Goal: Register for event/course

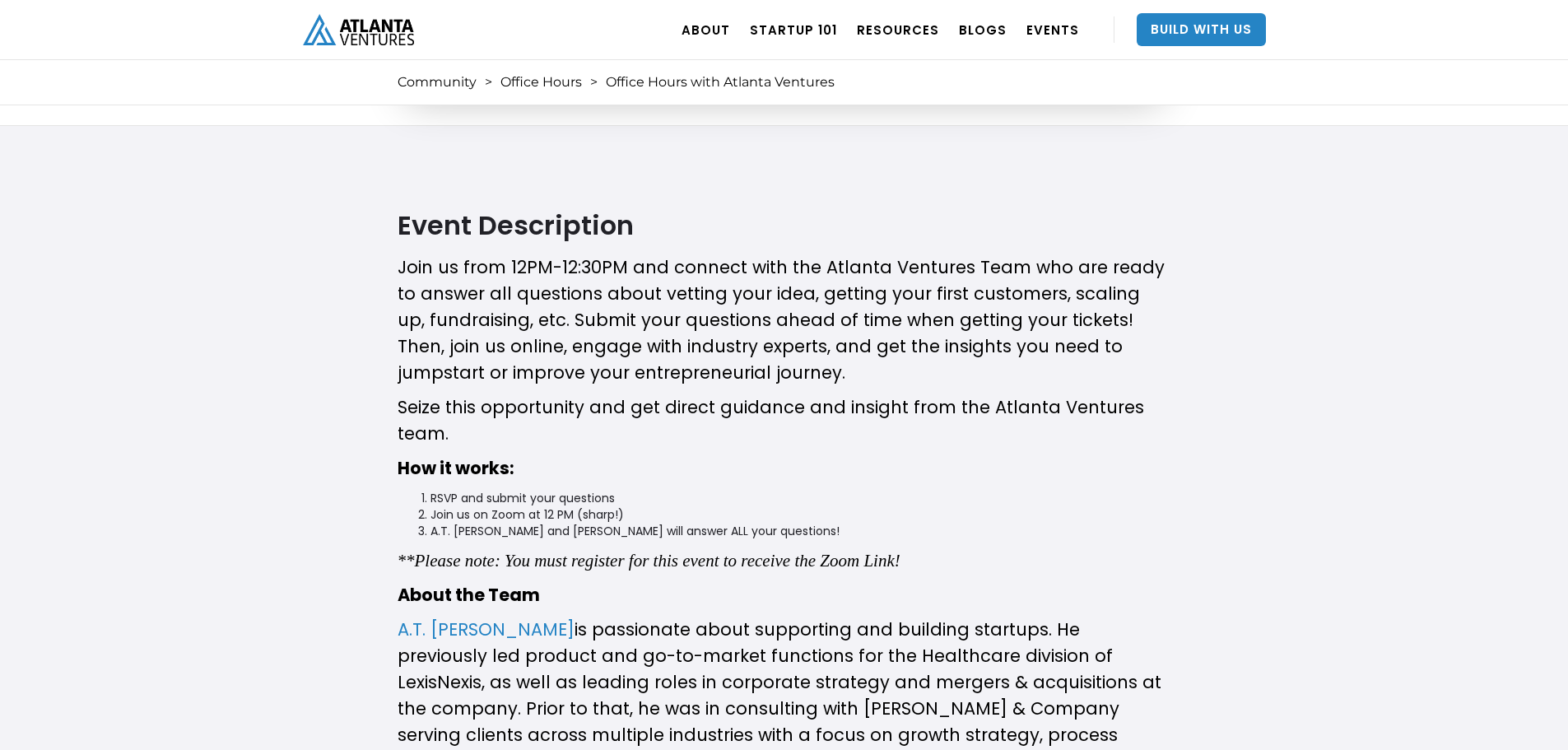
scroll to position [418, 0]
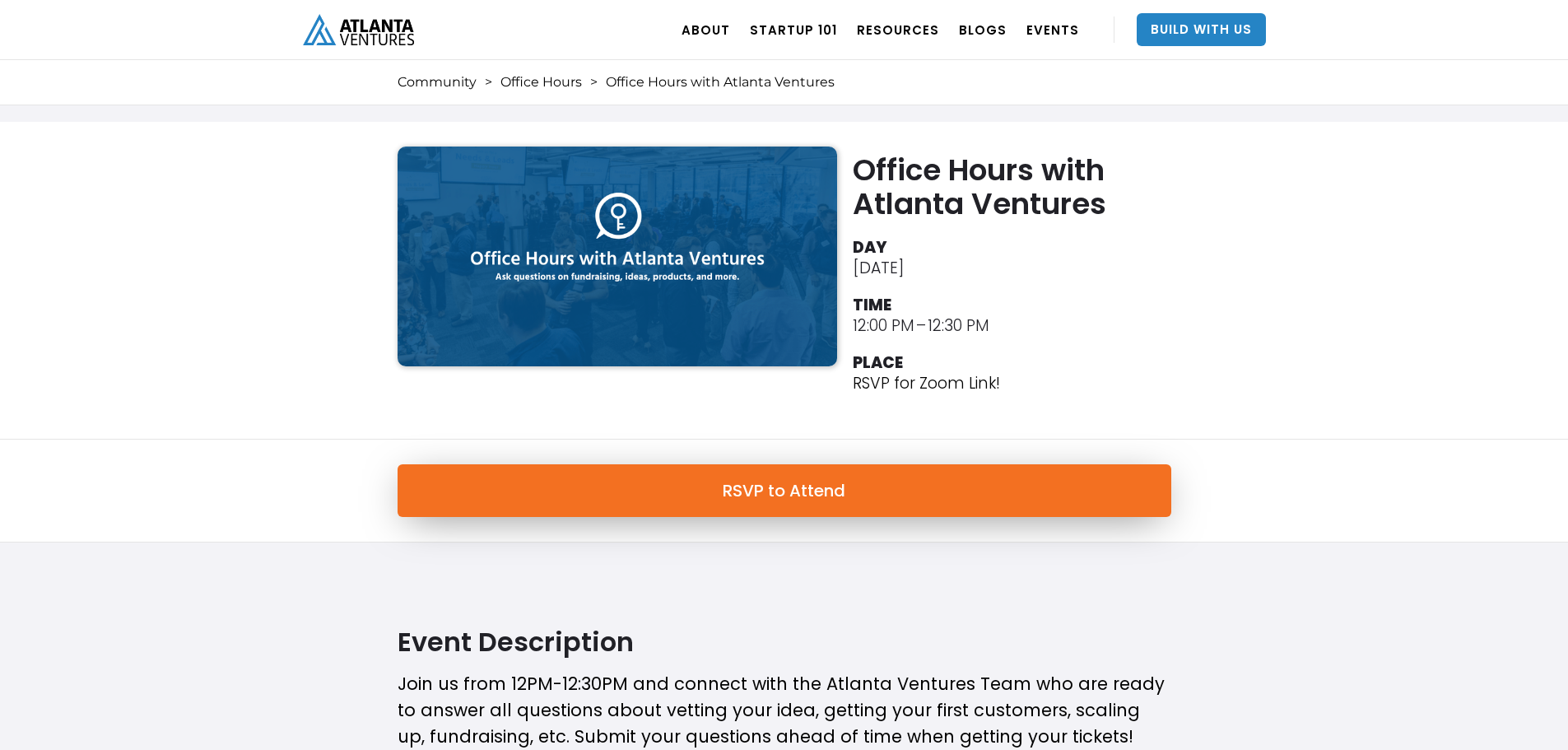
click at [628, 496] on link "RSVP to Attend" at bounding box center [785, 491] width 774 height 53
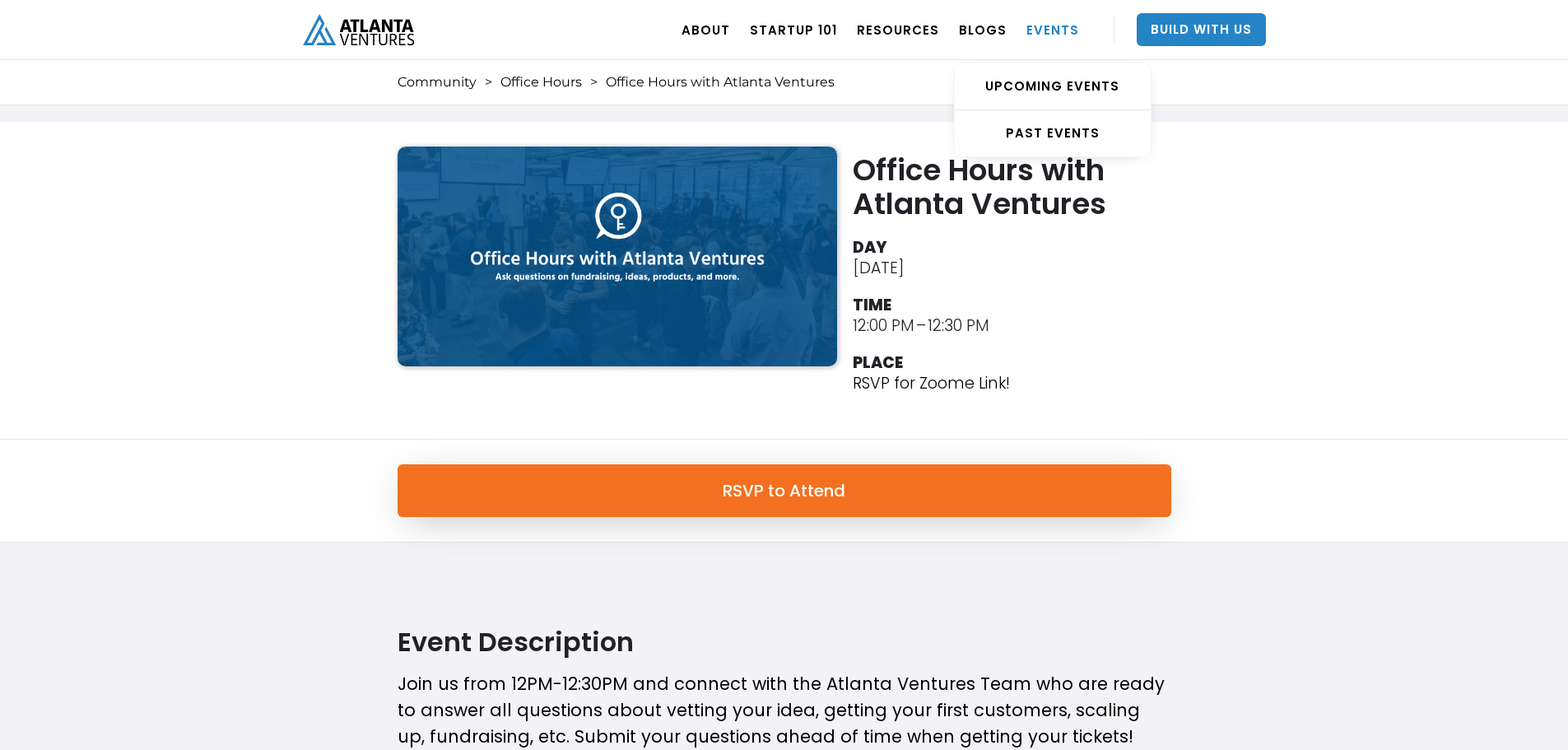
click at [1074, 38] on link "EVENTS" at bounding box center [1052, 29] width 53 height 46
